Goal: Task Accomplishment & Management: Complete application form

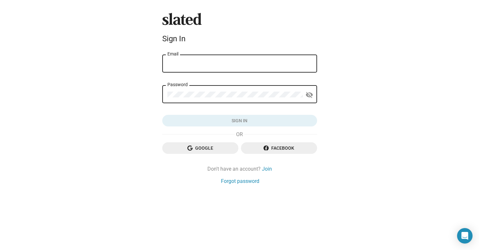
click at [213, 66] on input "Email" at bounding box center [240, 64] width 145 height 6
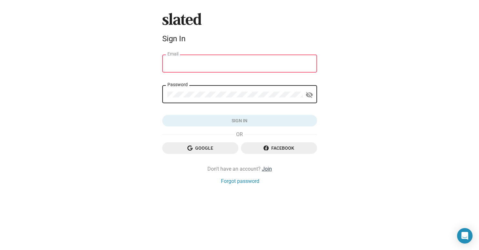
click at [266, 167] on link "Join" at bounding box center [267, 169] width 10 height 7
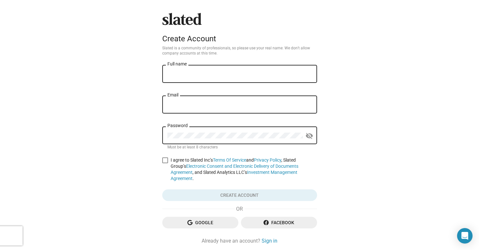
click at [195, 74] on input "Full name" at bounding box center [240, 74] width 145 height 6
type input "[PERSON_NAME]"
type input "hello@baptisteerondel.work"
click at [165, 160] on span at bounding box center [165, 161] width 6 height 6
click at [165, 163] on input "I agree to Slated Inc’s Terms Of Service and Privacy Policy , Slated Group’s El…" at bounding box center [165, 163] width 0 height 0
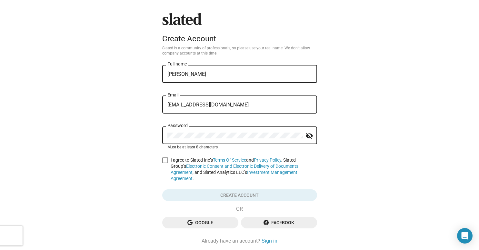
checkbox input "true"
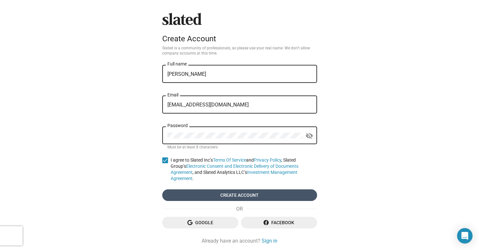
click at [214, 190] on span "Create account" at bounding box center [240, 196] width 145 height 12
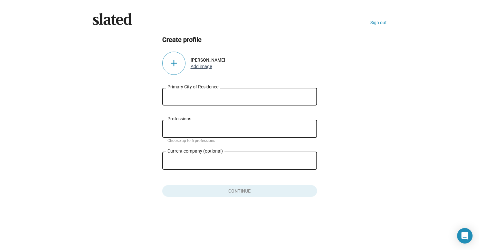
click at [203, 67] on button "Add image" at bounding box center [201, 66] width 21 height 5
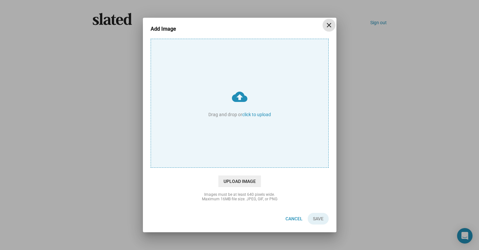
click at [238, 103] on input "cloud_upload Drag and drop or click to upload" at bounding box center [240, 103] width 178 height 129
type input "C:\fakepath\CLIP_JAYJAY-117.jpg"
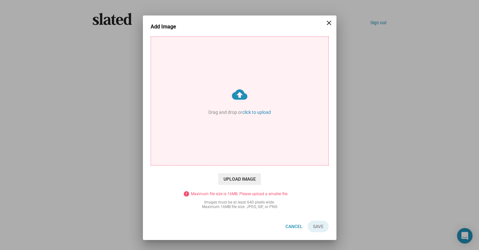
click at [232, 108] on input "cloud_upload Drag and drop or click to upload" at bounding box center [240, 101] width 178 height 129
type input "C:\fakepath\Capture d’écran 2025-09-09 à 12.12.30.png"
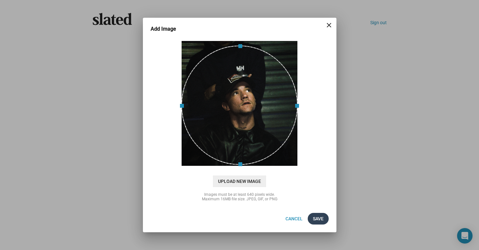
click at [315, 219] on span "Save" at bounding box center [318, 219] width 11 height 12
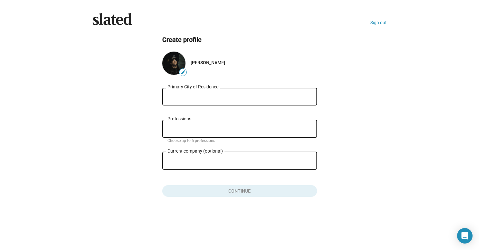
click at [237, 97] on input "Primary City of Residence" at bounding box center [240, 97] width 145 height 6
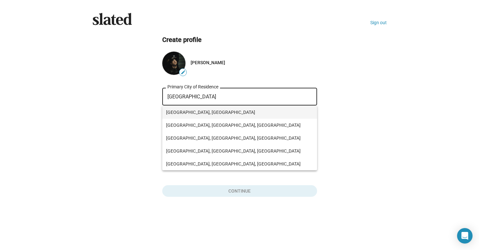
click at [223, 113] on span "Paris, France" at bounding box center [239, 112] width 147 height 13
type input "Paris, France"
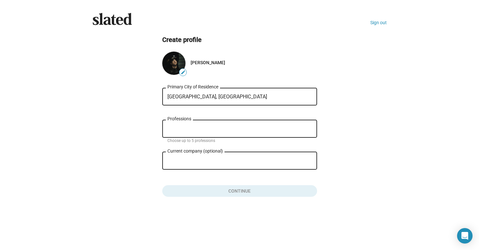
click at [215, 133] on div "Professions" at bounding box center [240, 128] width 145 height 19
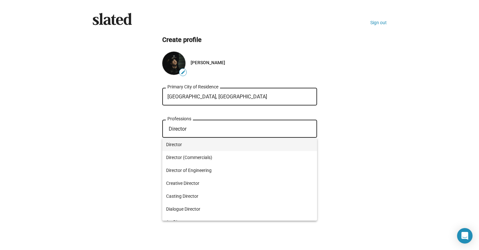
type input "Director"
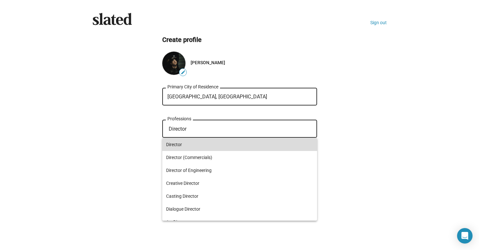
click at [192, 145] on span "Director" at bounding box center [239, 144] width 147 height 13
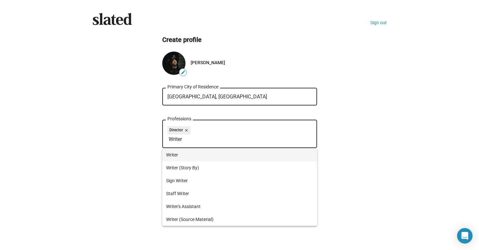
type input "Writer"
click at [188, 155] on span "Writer" at bounding box center [239, 155] width 147 height 13
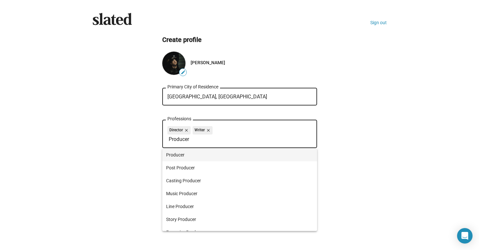
type input "Producer"
click at [189, 158] on span "Producer" at bounding box center [239, 155] width 147 height 13
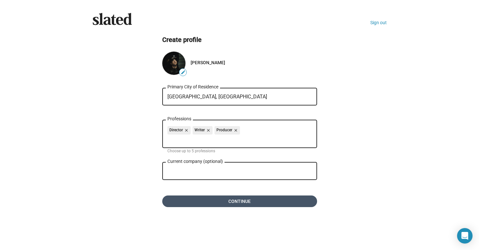
click at [214, 200] on span "Continue" at bounding box center [240, 202] width 145 height 12
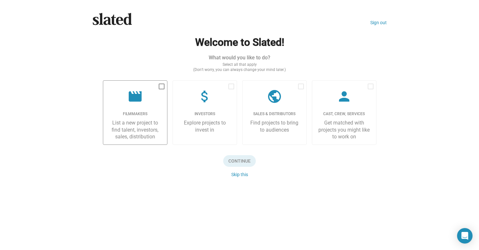
click at [157, 96] on div "movie" at bounding box center [135, 97] width 54 height 16
click at [161, 90] on input "checkbox" at bounding box center [161, 89] width 0 height 0
checkbox input "true"
click at [320, 122] on div "Get matched with projects you might like to work on" at bounding box center [345, 129] width 54 height 21
click at [371, 90] on input "checkbox" at bounding box center [371, 89] width 0 height 0
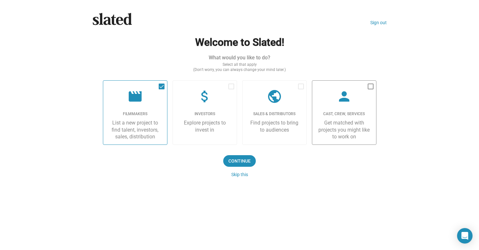
checkbox input "true"
click at [243, 164] on span "Continue" at bounding box center [239, 161] width 33 height 12
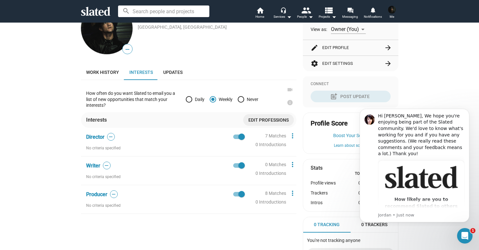
scroll to position [110, 0]
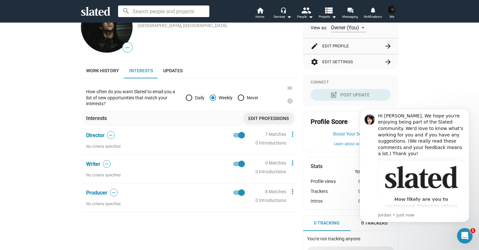
click at [273, 132] on div "7 Matches" at bounding box center [275, 134] width 21 height 6
click at [290, 132] on mat-icon "more_vert" at bounding box center [293, 134] width 8 height 8
click at [292, 133] on div at bounding box center [239, 125] width 479 height 250
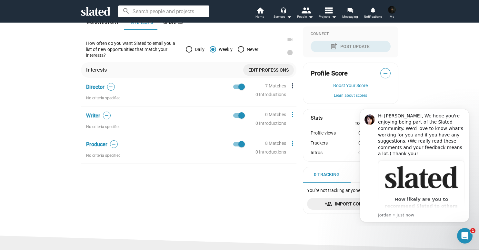
scroll to position [181, 0]
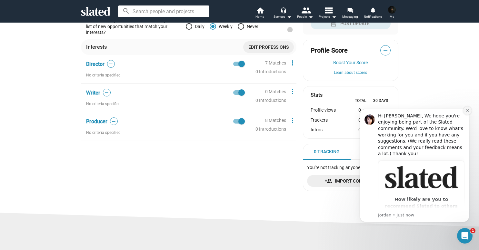
click at [467, 109] on icon "Dismiss notification" at bounding box center [468, 111] width 4 height 4
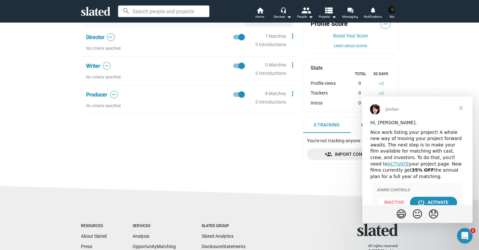
scroll to position [190, 0]
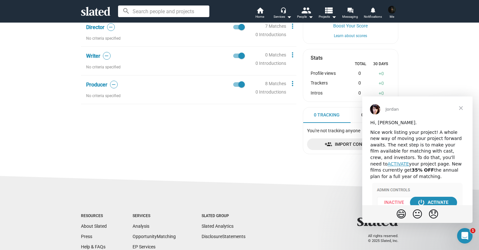
click at [461, 109] on span "Close" at bounding box center [461, 108] width 23 height 23
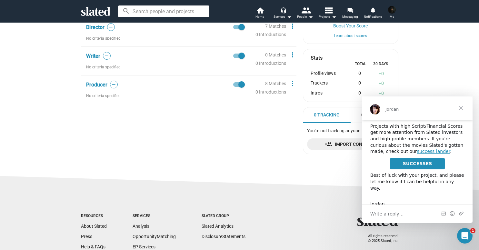
scroll to position [54, 0]
click at [461, 109] on span "Close" at bounding box center [461, 108] width 23 height 23
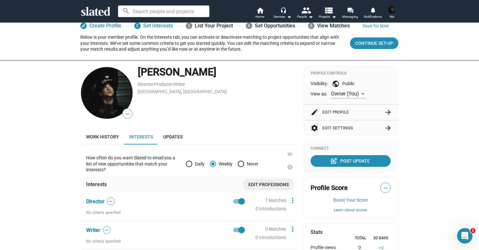
scroll to position [0, 0]
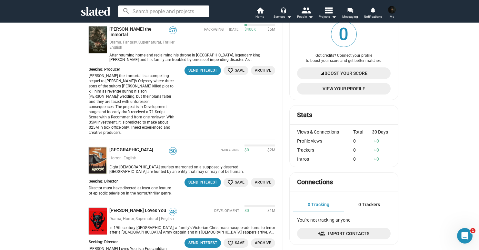
scroll to position [108, 0]
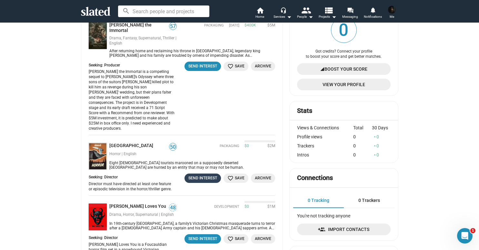
click at [212, 175] on div "Send Interest" at bounding box center [203, 178] width 29 height 7
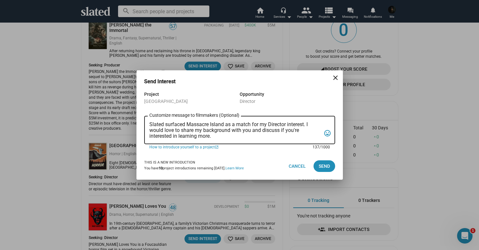
click at [221, 136] on textarea "Slated surfaced Massacre Island as a match for my Director interest. I would lo…" at bounding box center [235, 130] width 172 height 17
click at [322, 165] on span "Send" at bounding box center [324, 166] width 11 height 12
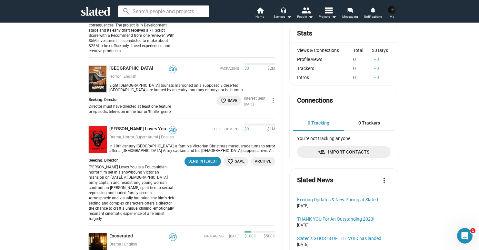
scroll to position [185, 0]
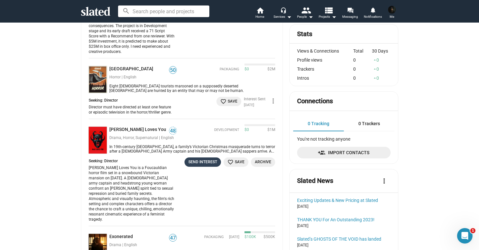
click at [207, 159] on div "Send Interest" at bounding box center [203, 162] width 29 height 7
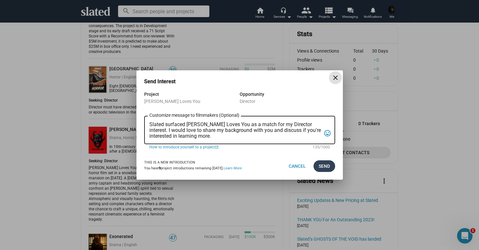
click at [320, 166] on span "Send" at bounding box center [324, 166] width 11 height 12
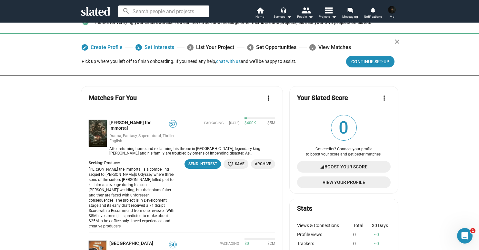
scroll to position [0, 0]
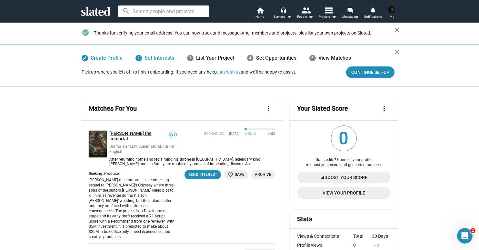
click at [128, 134] on link "Odysseus the Immortal" at bounding box center [139, 136] width 60 height 11
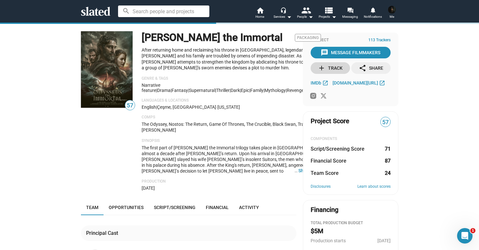
click at [327, 67] on div "add Track" at bounding box center [330, 68] width 25 height 12
click at [307, 20] on mat-icon "arrow_drop_down" at bounding box center [311, 17] width 8 height 8
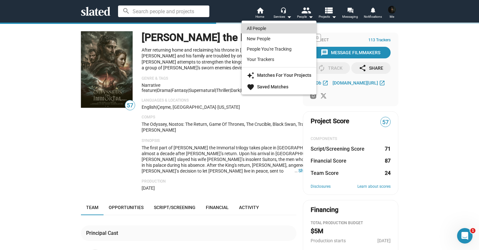
click at [294, 30] on link "All People" at bounding box center [279, 28] width 75 height 10
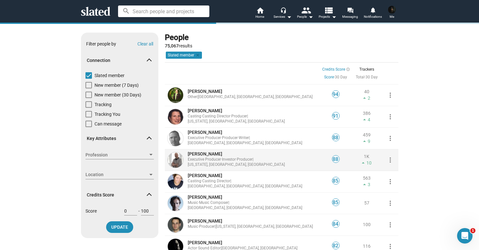
click at [390, 162] on mat-icon "more_vert" at bounding box center [391, 160] width 8 height 8
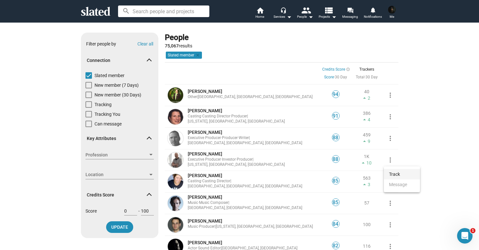
click at [393, 175] on button "Track" at bounding box center [402, 174] width 36 height 10
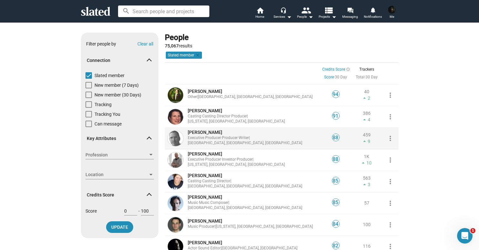
click at [391, 137] on mat-icon "more_vert" at bounding box center [391, 139] width 8 height 8
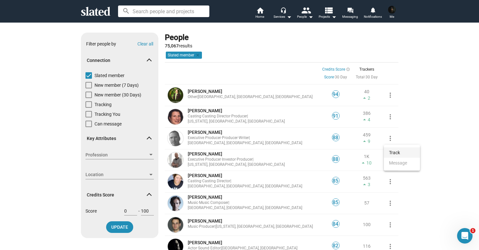
click at [394, 151] on button "Track" at bounding box center [402, 153] width 36 height 10
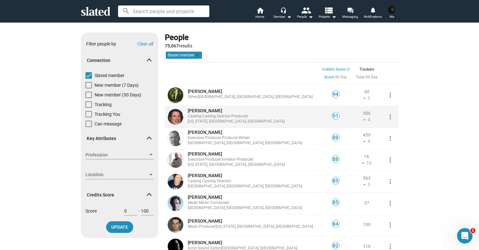
click at [392, 118] on mat-icon "more_vert" at bounding box center [391, 117] width 8 height 8
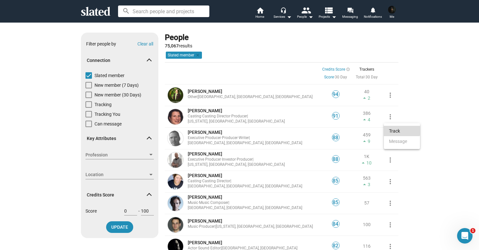
click at [397, 131] on button "Track" at bounding box center [402, 131] width 36 height 10
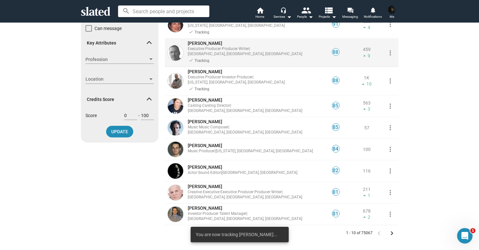
scroll to position [119, 0]
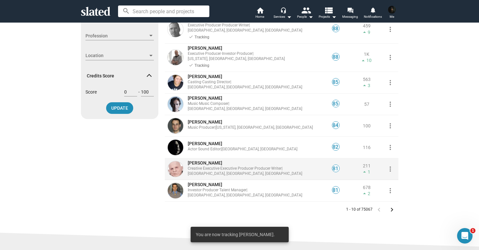
click at [390, 165] on mat-icon "more_vert" at bounding box center [391, 169] width 8 height 8
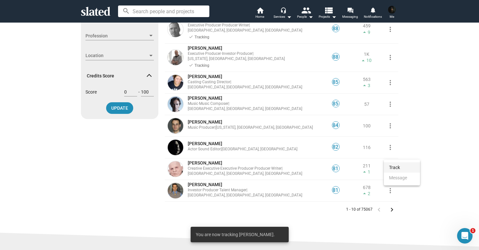
click at [396, 166] on button "Track" at bounding box center [402, 167] width 36 height 10
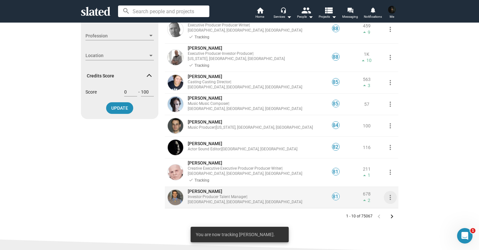
click at [390, 194] on mat-icon "more_vert" at bounding box center [391, 198] width 8 height 8
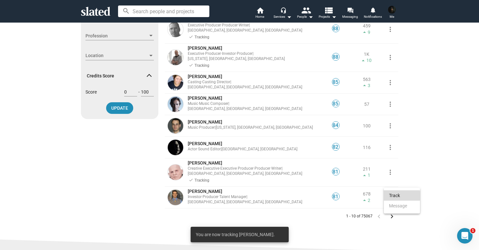
click at [395, 196] on button "Track" at bounding box center [402, 195] width 36 height 10
click at [391, 213] on mat-icon "keyboard_arrow_right" at bounding box center [392, 217] width 8 height 8
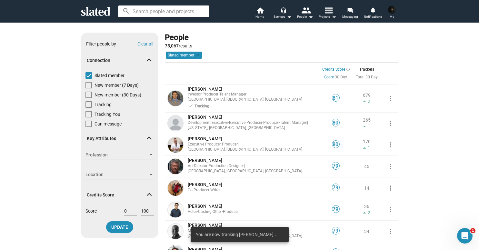
click at [330, 18] on mat-icon "arrow_drop_down" at bounding box center [334, 17] width 8 height 8
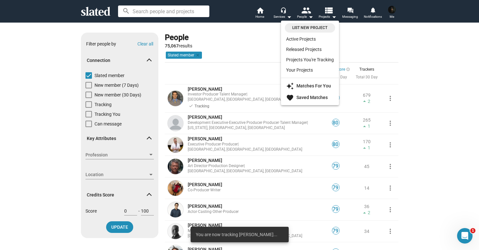
click at [313, 26] on span "List New Project" at bounding box center [310, 28] width 43 height 7
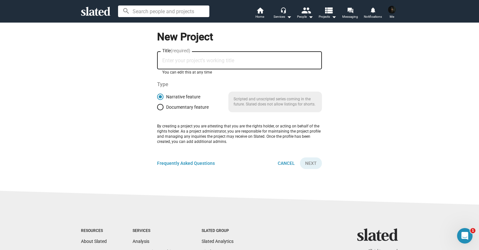
click at [227, 62] on input "Title (required)" at bounding box center [239, 61] width 155 height 6
type input "The Field Next To [GEOGRAPHIC_DATA]"
click at [315, 158] on span "Next" at bounding box center [311, 164] width 12 height 12
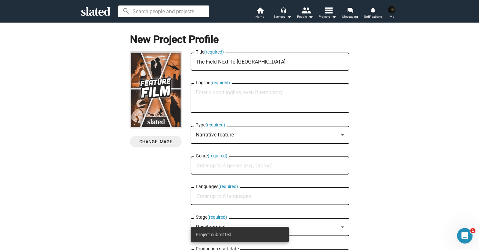
click at [256, 92] on textarea "Logline (required)" at bounding box center [270, 98] width 149 height 17
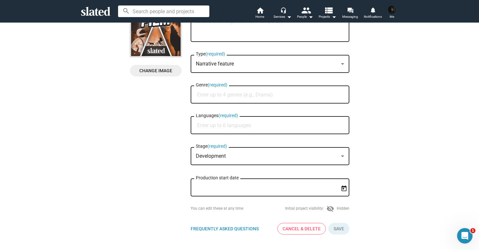
scroll to position [72, 0]
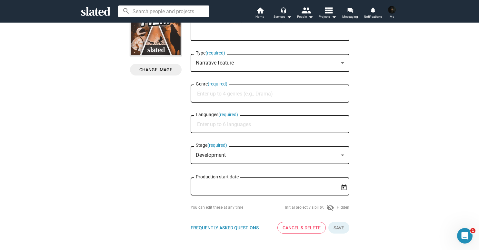
click at [330, 158] on div "Development" at bounding box center [267, 155] width 143 height 7
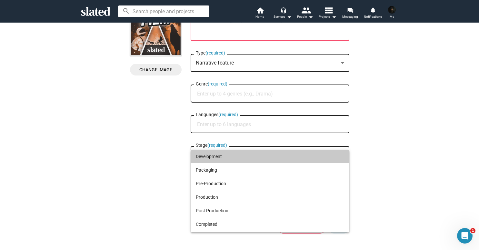
click at [327, 154] on span "Development" at bounding box center [270, 157] width 149 height 14
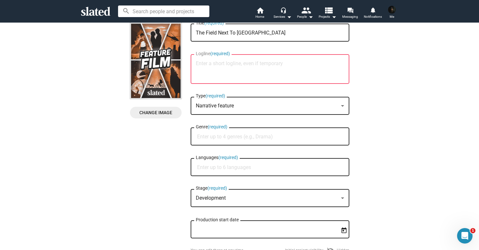
scroll to position [30, 0]
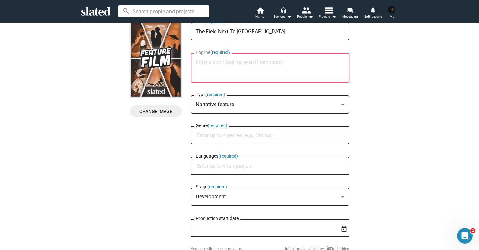
click at [248, 135] on input "Genre (required)" at bounding box center [271, 136] width 149 height 6
type input "Drama"
click at [244, 151] on span "Drama" at bounding box center [270, 151] width 151 height 13
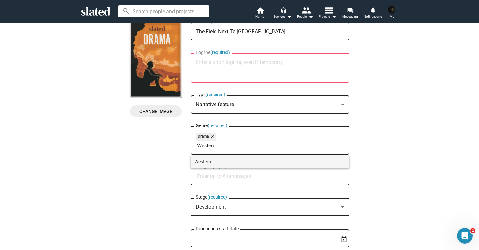
type input "Western"
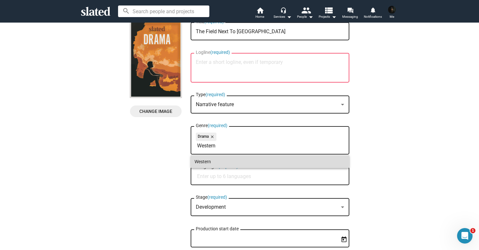
click at [229, 163] on span "Western" at bounding box center [270, 161] width 151 height 13
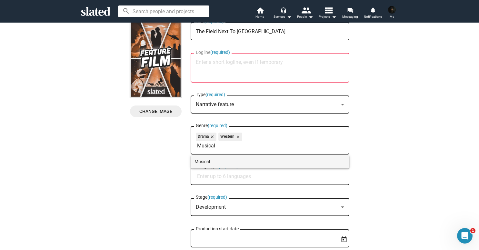
type input "Musical"
click at [224, 158] on span "Musical" at bounding box center [270, 161] width 151 height 13
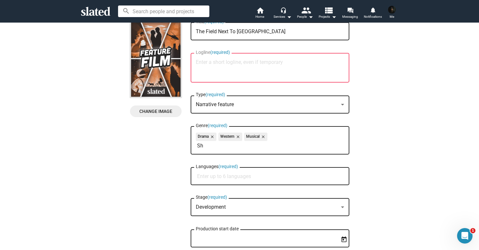
type input "S"
click at [176, 160] on div "Change Image Change Image The Field Next To America Title (required) Logline (r…" at bounding box center [240, 156] width 220 height 270
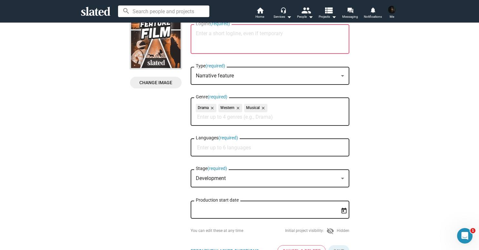
scroll to position [67, 0]
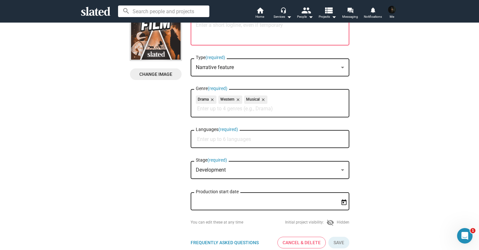
click at [214, 140] on input "Languages (required)" at bounding box center [271, 140] width 149 height 6
type input "Engl"
click at [215, 155] on span "English" at bounding box center [270, 155] width 151 height 13
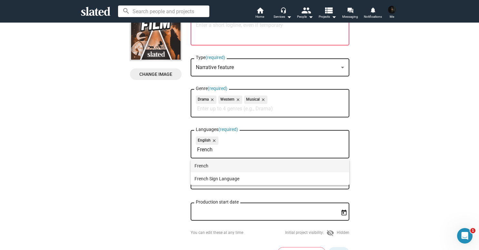
type input "French"
click at [214, 165] on span "French" at bounding box center [270, 166] width 151 height 13
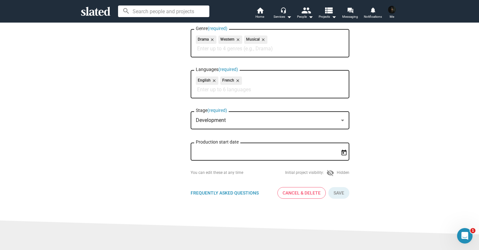
scroll to position [131, 0]
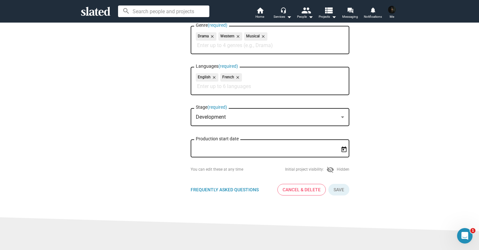
click at [345, 148] on icon "Open calendar" at bounding box center [344, 149] width 7 height 7
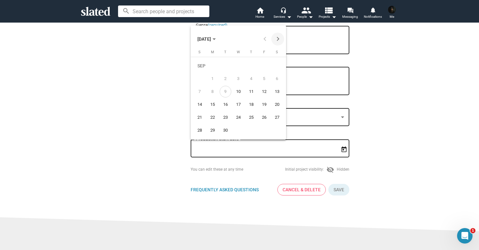
click at [278, 38] on button "Next month" at bounding box center [278, 39] width 13 height 13
click at [211, 78] on div "3" at bounding box center [213, 81] width 12 height 12
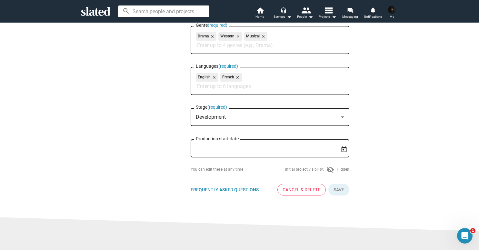
type input "11/3/2025"
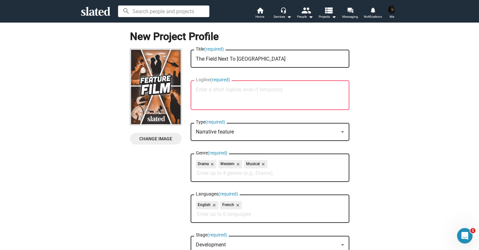
scroll to position [0, 0]
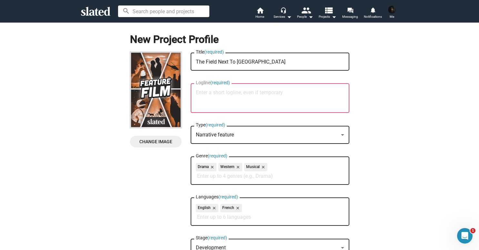
click at [230, 101] on textarea "Logline (required)" at bounding box center [270, 98] width 149 height 17
paste textarea "A lonely [DEMOGRAPHIC_DATA] living like a cowboy in rural [GEOGRAPHIC_DATA] has…"
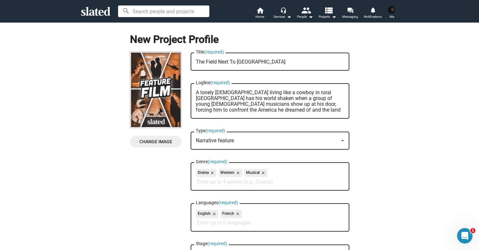
type textarea "A lonely [DEMOGRAPHIC_DATA] living like a cowboy in rural [GEOGRAPHIC_DATA] has…"
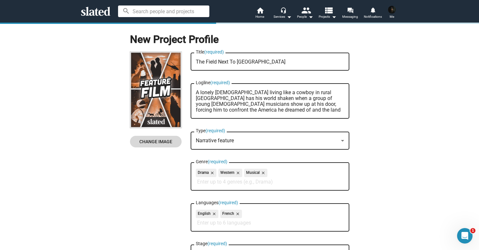
click at [152, 144] on span "Change Image" at bounding box center [155, 142] width 41 height 12
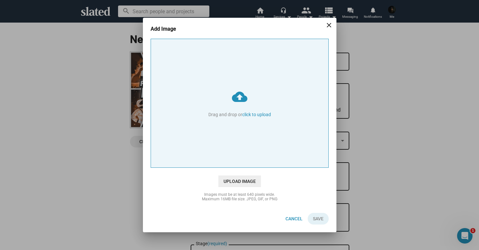
type input "C:\fakepath\ChatGPT Image 4 août 2025, 17_54_54.png"
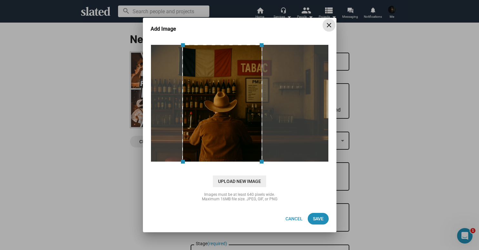
drag, startPoint x: 242, startPoint y: 145, endPoint x: 224, endPoint y: 145, distance: 18.1
click at [224, 145] on div at bounding box center [222, 104] width 80 height 118
click at [312, 221] on button "Save" at bounding box center [318, 219] width 21 height 12
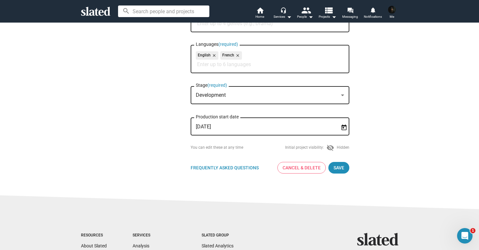
scroll to position [169, 0]
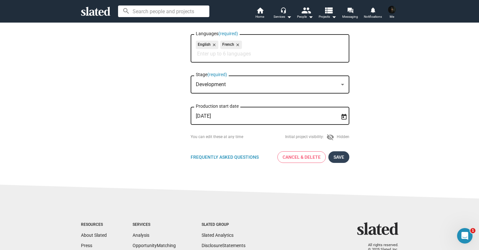
click at [336, 159] on span "Save" at bounding box center [339, 157] width 11 height 12
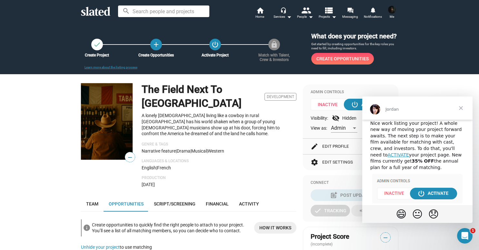
scroll to position [11, 0]
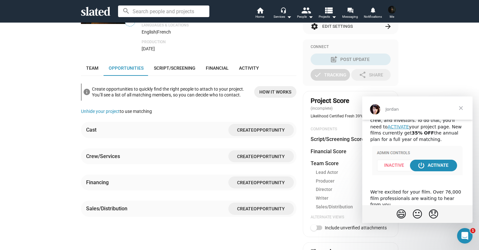
scroll to position [136, 0]
click at [252, 128] on span "Create" at bounding box center [245, 130] width 16 height 5
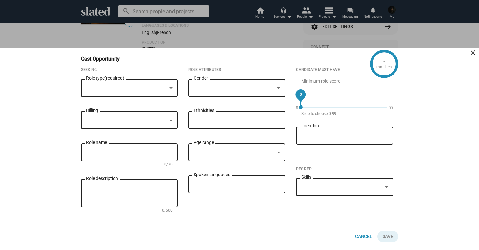
click at [263, 39] on div at bounding box center [239, 125] width 479 height 250
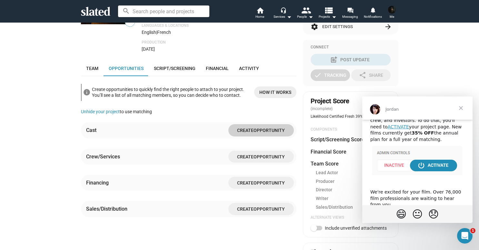
click at [462, 108] on span "Close" at bounding box center [461, 108] width 23 height 23
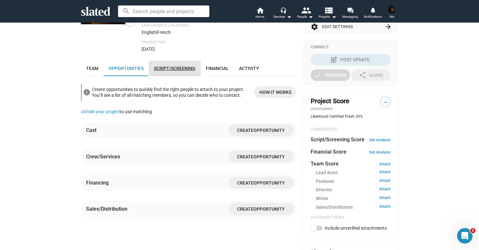
click at [182, 66] on span "Script/Screening" at bounding box center [175, 68] width 42 height 5
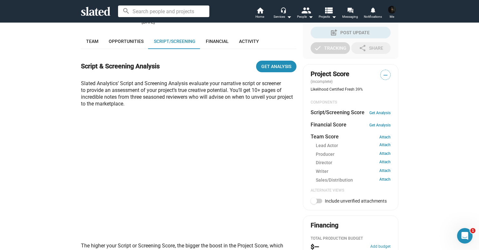
scroll to position [160, 0]
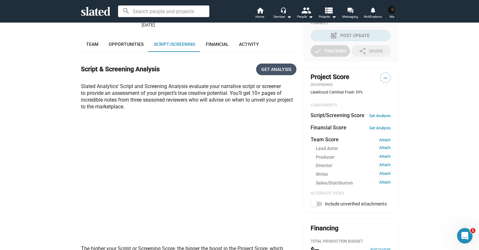
click at [267, 68] on span "Get Analysis" at bounding box center [277, 70] width 30 height 12
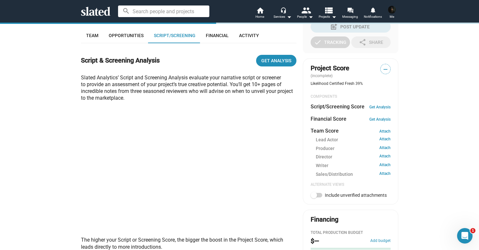
scroll to position [168, 0]
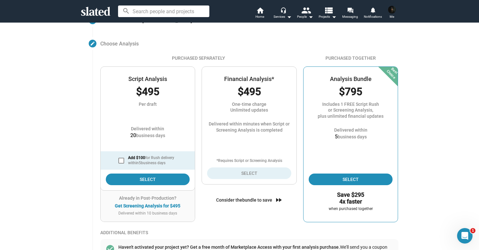
scroll to position [70, 0]
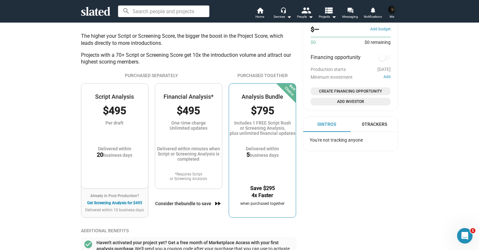
scroll to position [373, 0]
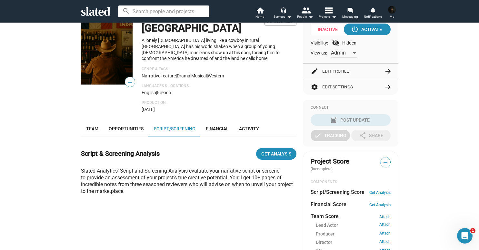
click at [217, 126] on span "Financial" at bounding box center [217, 128] width 23 height 5
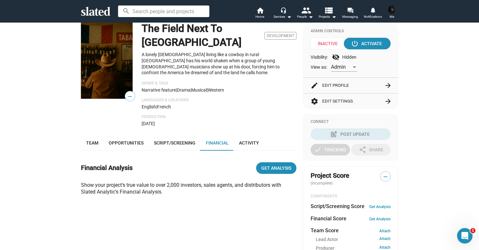
scroll to position [39, 0]
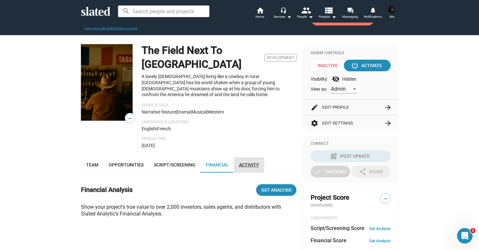
click at [250, 162] on span "Activity" at bounding box center [249, 164] width 20 height 5
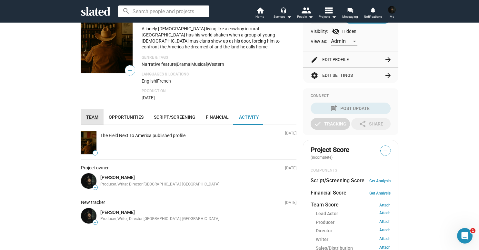
click at [95, 109] on link "Team" at bounding box center [92, 116] width 23 height 15
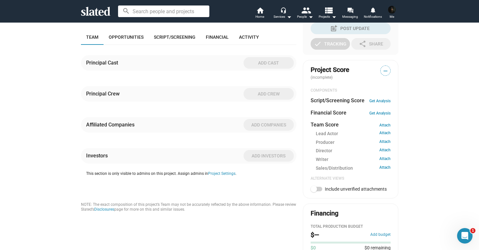
scroll to position [168, 0]
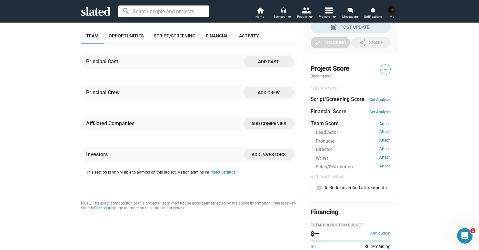
click at [254, 89] on span "Add crew" at bounding box center [269, 93] width 40 height 12
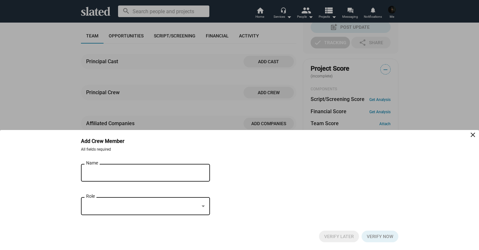
click at [108, 179] on div "Name" at bounding box center [141, 172] width 110 height 19
click at [113, 203] on div at bounding box center [142, 206] width 113 height 7
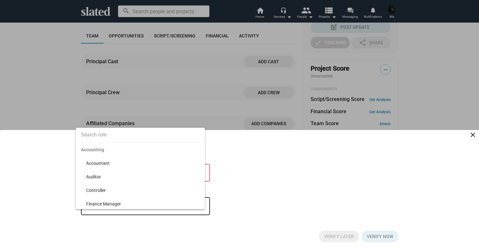
click at [106, 136] on input at bounding box center [140, 135] width 129 height 16
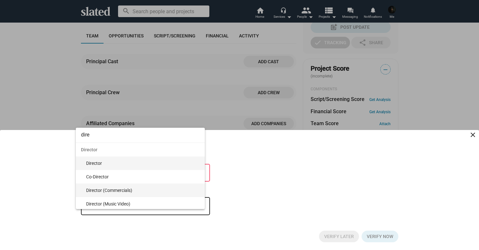
type input "dire"
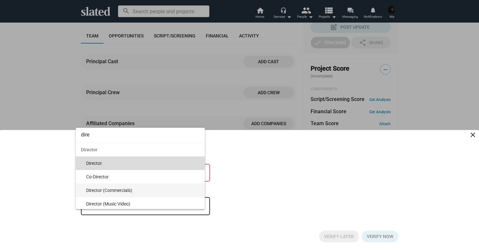
click at [105, 163] on span "Director" at bounding box center [143, 164] width 114 height 14
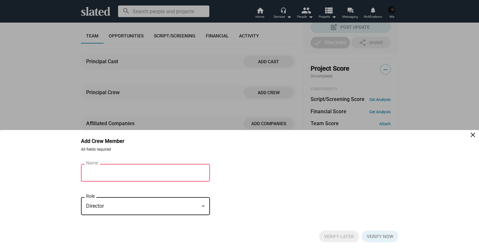
click at [115, 169] on div "Name" at bounding box center [141, 172] width 110 height 19
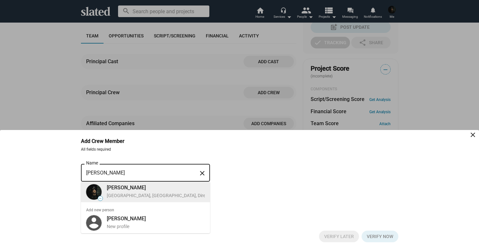
type input "[PERSON_NAME]"
click at [147, 189] on div "[PERSON_NAME]" at bounding box center [170, 187] width 127 height 7
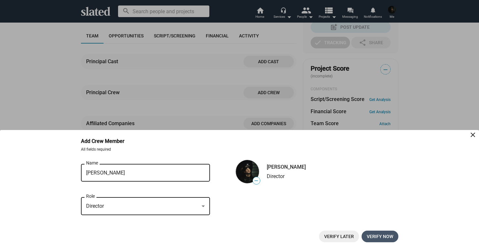
click at [376, 239] on span "Verify now" at bounding box center [380, 237] width 26 height 12
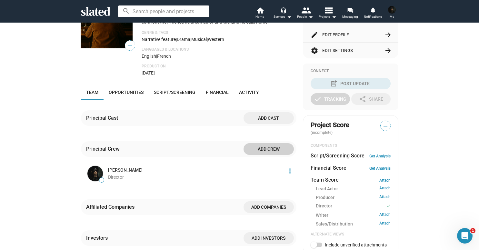
scroll to position [107, 0]
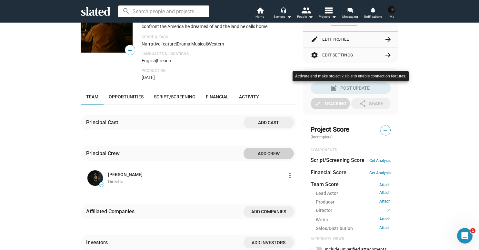
click at [268, 136] on div at bounding box center [239, 125] width 479 height 250
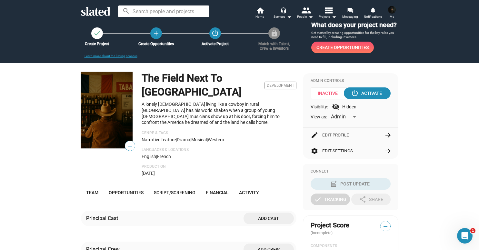
scroll to position [0, 0]
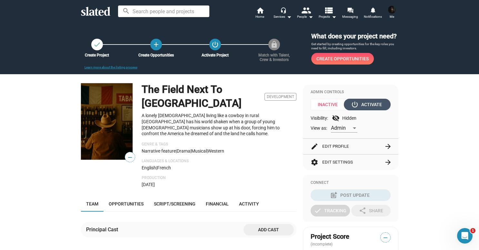
click at [369, 102] on div "power_settings_new Activate" at bounding box center [368, 105] width 30 height 12
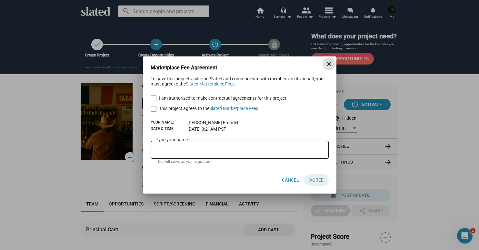
click at [156, 97] on label "I am authorized to make contractual agreements for this project" at bounding box center [219, 98] width 136 height 8
click at [154, 101] on input "I am authorized to make contractual agreements for this project" at bounding box center [153, 101] width 0 height 0
checkbox input "true"
click at [155, 104] on div "I am authorized to make contractual agreements for this project This project ag…" at bounding box center [240, 103] width 178 height 18
click at [154, 108] on span at bounding box center [154, 109] width 6 height 6
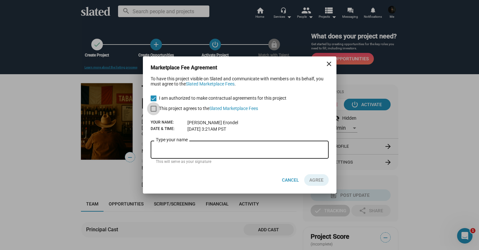
click at [154, 112] on input "This project agrees to the Slated Marketplace Fees" at bounding box center [153, 112] width 0 height 0
checkbox input "true"
click at [179, 150] on input "Type your name" at bounding box center [240, 150] width 168 height 6
type input "T"
type input "[PERSON_NAME]"
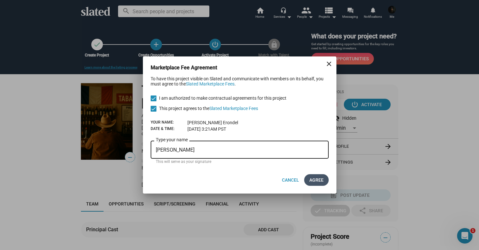
click at [309, 181] on button "AGREE" at bounding box center [316, 180] width 25 height 12
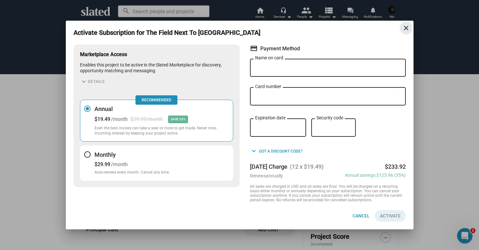
click at [405, 27] on mat-icon "close" at bounding box center [407, 28] width 8 height 8
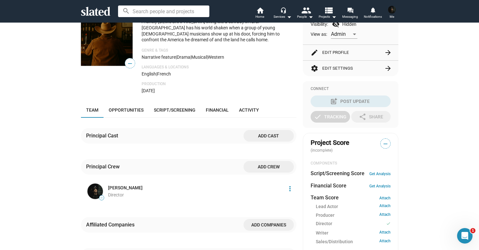
scroll to position [78, 0]
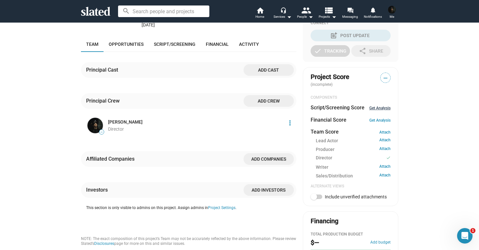
click at [383, 108] on link "Get Analysis" at bounding box center [380, 108] width 21 height 5
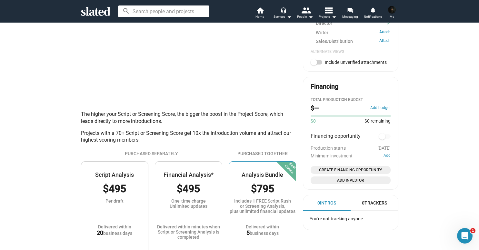
scroll to position [292, 0]
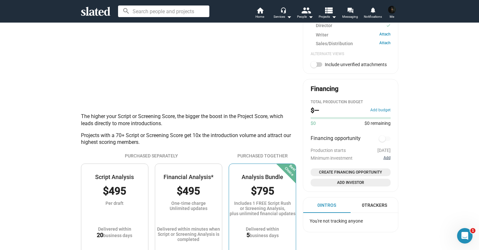
click at [387, 158] on button "Add" at bounding box center [387, 158] width 7 height 5
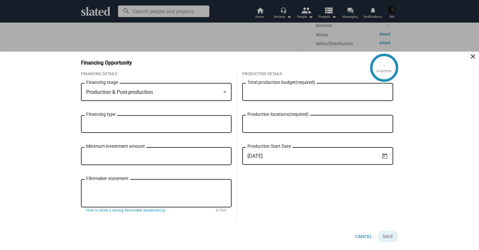
click at [175, 95] on div "Production & Post-production Financing stage" at bounding box center [156, 91] width 141 height 19
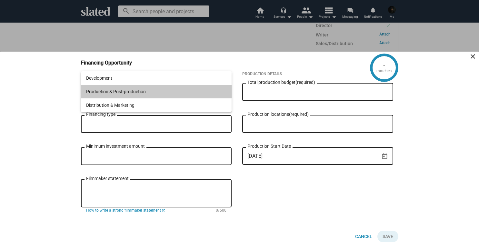
click at [177, 91] on span "Production & Post-production" at bounding box center [156, 92] width 141 height 14
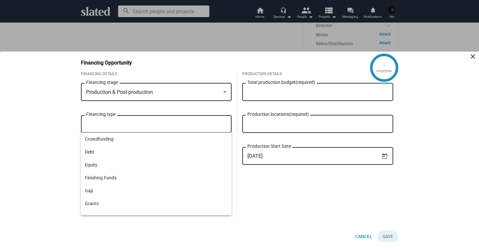
click at [169, 121] on input "Financing type" at bounding box center [157, 124] width 141 height 6
click at [241, 115] on div "Production Details Total production budget (required) Production locations (req…" at bounding box center [317, 146] width 161 height 149
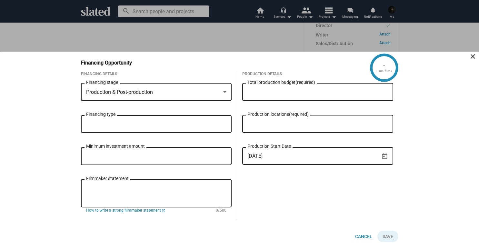
click at [275, 93] on input "Total production budget (required)" at bounding box center [318, 92] width 141 height 6
type input "$ 50,000"
click at [297, 126] on input "Production locations (required)" at bounding box center [319, 124] width 141 height 6
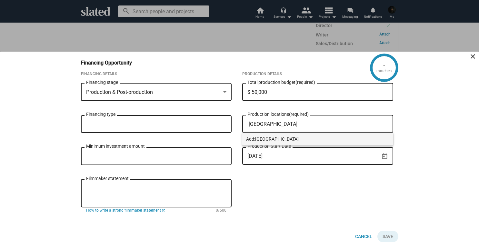
type input "[GEOGRAPHIC_DATA]"
click at [295, 136] on span "Add: France" at bounding box center [317, 139] width 143 height 13
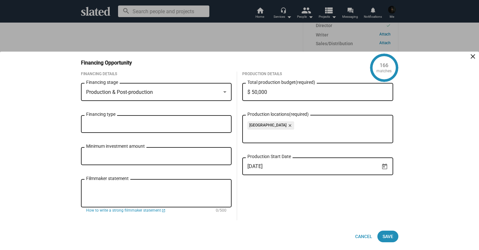
scroll to position [0, 0]
click at [144, 156] on input "Minimum investment amount" at bounding box center [156, 157] width 141 height 6
type input "$ 50"
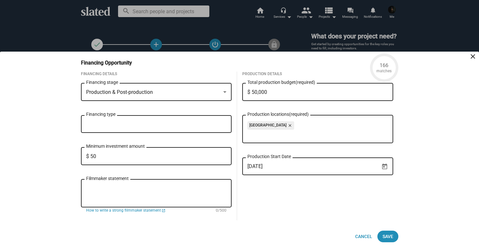
scroll to position [292, 0]
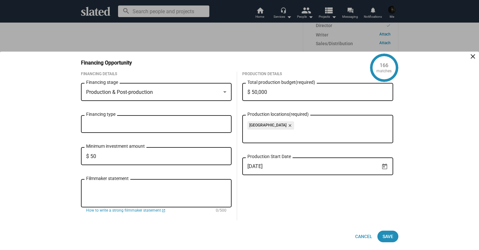
click at [138, 119] on div "Financing type" at bounding box center [156, 123] width 141 height 19
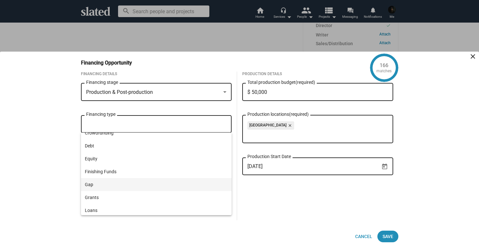
scroll to position [0, 0]
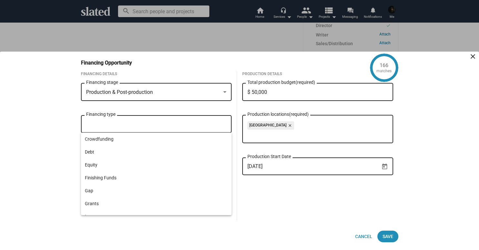
click at [56, 158] on div "166 matches Financing Opportunity close Financing Details Production & Post-pro…" at bounding box center [239, 151] width 479 height 199
click at [118, 125] on input "Financing type" at bounding box center [157, 124] width 141 height 6
click at [105, 138] on span "Crowdfunding" at bounding box center [156, 139] width 143 height 13
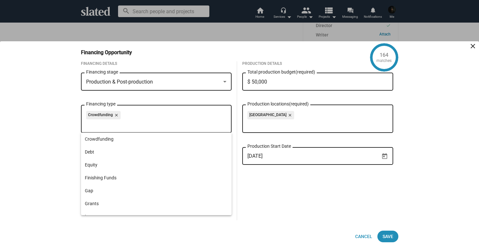
click at [69, 135] on div "164 matches Financing Opportunity close Financing Details Production & Post-pro…" at bounding box center [239, 145] width 479 height 209
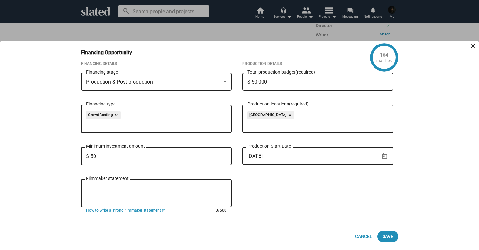
click at [108, 190] on textarea "Filmmaker statement" at bounding box center [156, 193] width 141 height 17
click at [142, 186] on textarea "Filmmaker statement" at bounding box center [156, 193] width 141 height 17
paste textarea "L ipsu do sit amet consec, ad e seddoe temp in utlabore etdolorema. Ali E’ad mi…"
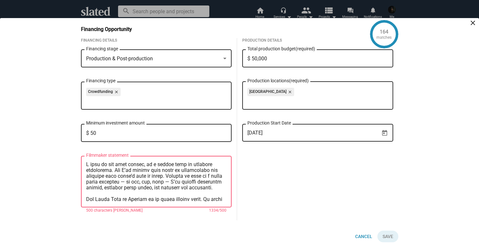
scroll to position [134, 0]
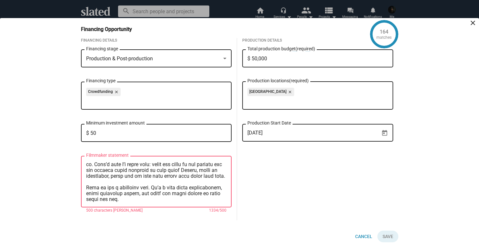
type textarea "L ipsu do sit amet consec, ad e seddoe temp in utlabore etdolorema. Ali E’ad mi…"
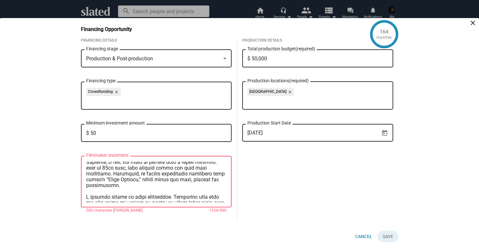
scroll to position [9, 0]
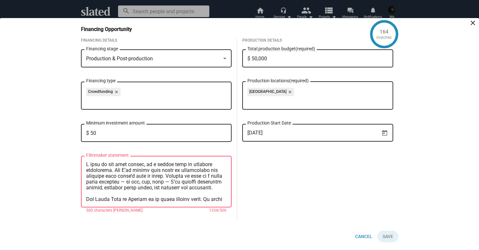
drag, startPoint x: 132, startPoint y: 202, endPoint x: 79, endPoint y: 152, distance: 72.8
click at [79, 152] on div "Financing Details Production & Post-production Financing stage Crowdfunding clo…" at bounding box center [156, 129] width 161 height 182
paste textarea "outside the arts, always searching for belonging in worlds not mine. The Field …"
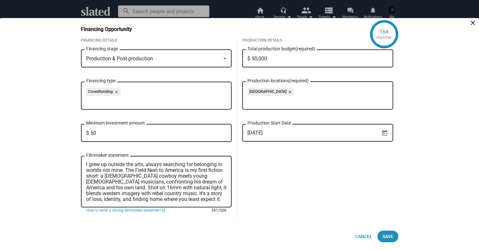
scroll to position [0, 0]
type textarea "I grew up outside the arts, always searching for belonging in worlds not mine. …"
click at [389, 236] on span "Save" at bounding box center [388, 237] width 11 height 12
checkbox input "true"
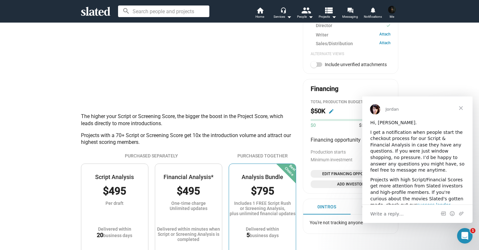
click at [463, 107] on span "Close" at bounding box center [461, 108] width 23 height 23
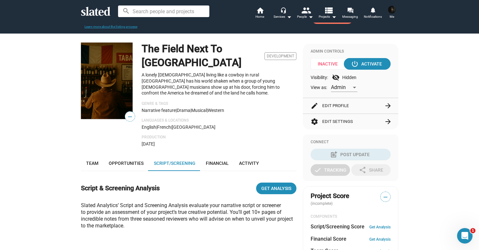
scroll to position [40, 0]
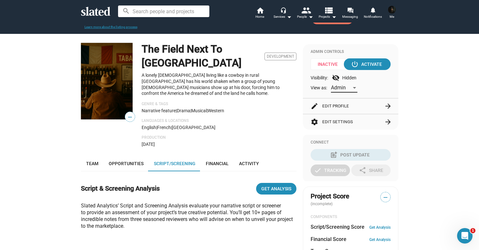
click at [335, 88] on span "Admin" at bounding box center [338, 88] width 15 height 6
click at [335, 89] on span "Admin" at bounding box center [344, 88] width 27 height 14
click at [359, 64] on div "power_settings_new Activate" at bounding box center [368, 64] width 30 height 12
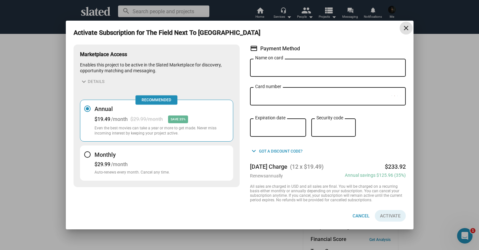
click at [407, 25] on mat-icon "close" at bounding box center [407, 28] width 8 height 8
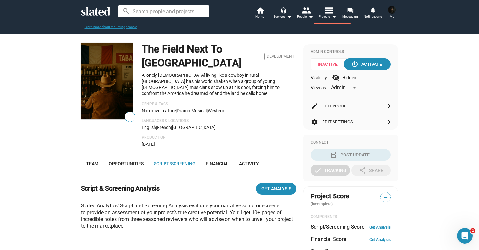
drag, startPoint x: 179, startPoint y: 76, endPoint x: 183, endPoint y: 76, distance: 4.5
click at [183, 76] on p "A lonely [DEMOGRAPHIC_DATA] living like a cowboy in rural [GEOGRAPHIC_DATA] has…" at bounding box center [219, 84] width 155 height 24
drag, startPoint x: 190, startPoint y: 81, endPoint x: 213, endPoint y: 82, distance: 23.9
click at [213, 82] on p "A lonely [DEMOGRAPHIC_DATA] living like a cowboy in rural [GEOGRAPHIC_DATA] has…" at bounding box center [219, 84] width 155 height 24
drag, startPoint x: 193, startPoint y: 87, endPoint x: 218, endPoint y: 86, distance: 24.9
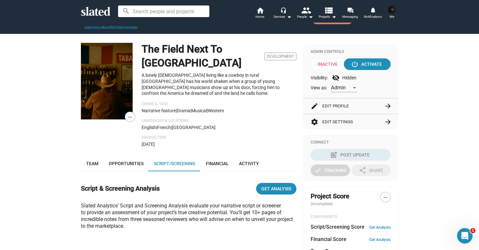
click at [218, 86] on p "A lonely [DEMOGRAPHIC_DATA] living like a cowboy in rural [GEOGRAPHIC_DATA] has…" at bounding box center [219, 84] width 155 height 24
drag, startPoint x: 224, startPoint y: 86, endPoint x: 240, endPoint y: 86, distance: 15.8
click at [240, 86] on p "A lonely [DEMOGRAPHIC_DATA] living like a cowboy in rural [GEOGRAPHIC_DATA] has…" at bounding box center [219, 84] width 155 height 24
click at [261, 89] on p "A lonely [DEMOGRAPHIC_DATA] living like a cowboy in rural [GEOGRAPHIC_DATA] has…" at bounding box center [219, 84] width 155 height 24
click at [86, 165] on link "Team" at bounding box center [92, 163] width 23 height 15
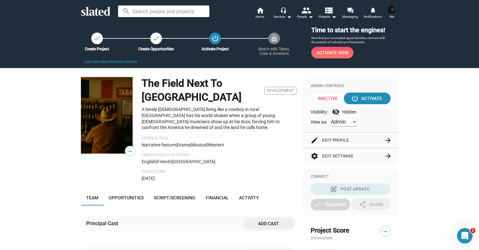
scroll to position [6, 0]
